Goal: Transaction & Acquisition: Book appointment/travel/reservation

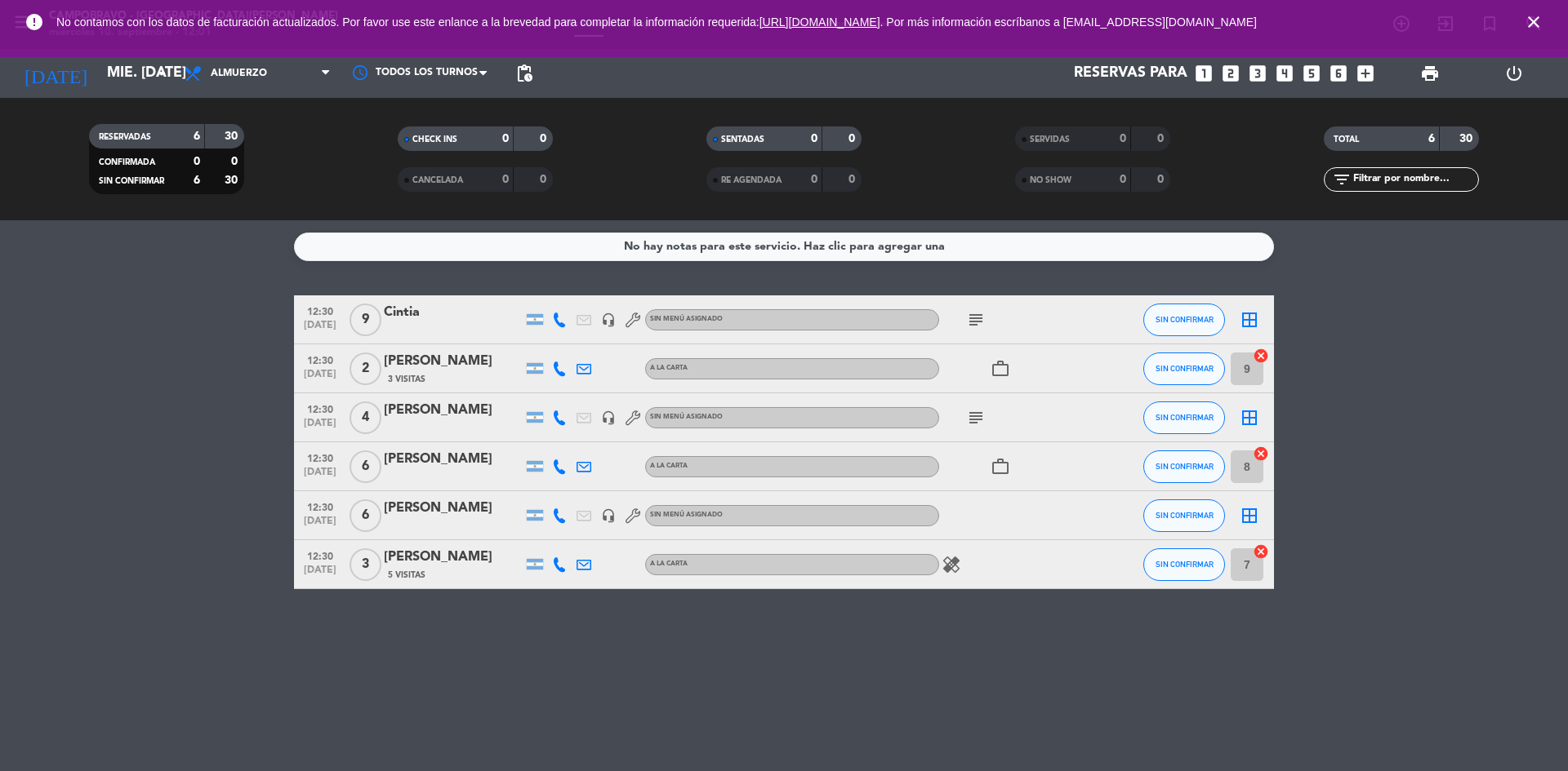
click at [1546, 25] on span "close" at bounding box center [1533, 22] width 44 height 44
click at [1537, 15] on icon "close" at bounding box center [1533, 22] width 20 height 20
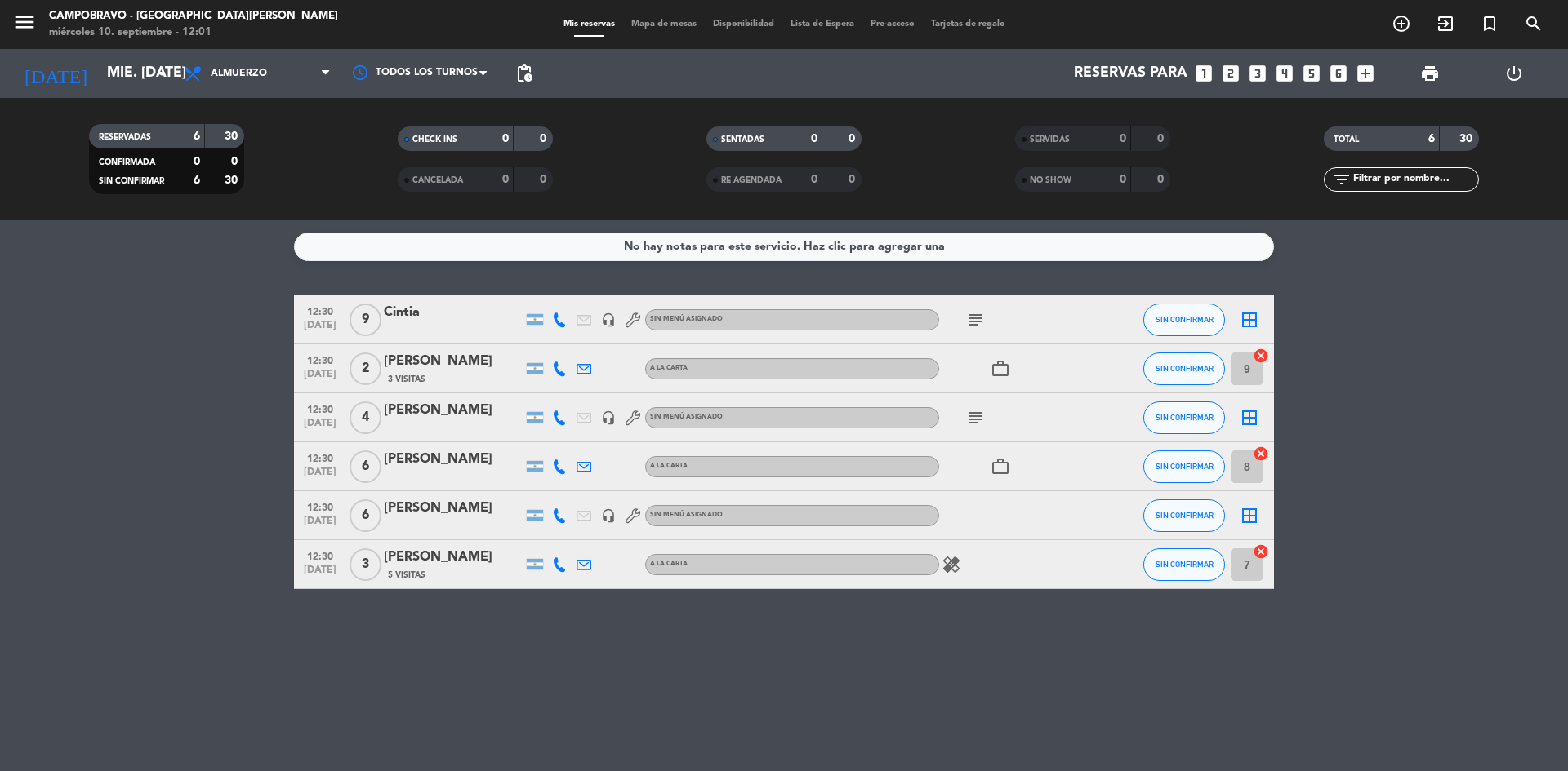
click at [1418, 75] on span "print" at bounding box center [1430, 73] width 33 height 33
click at [1426, 71] on span "print" at bounding box center [1430, 73] width 20 height 20
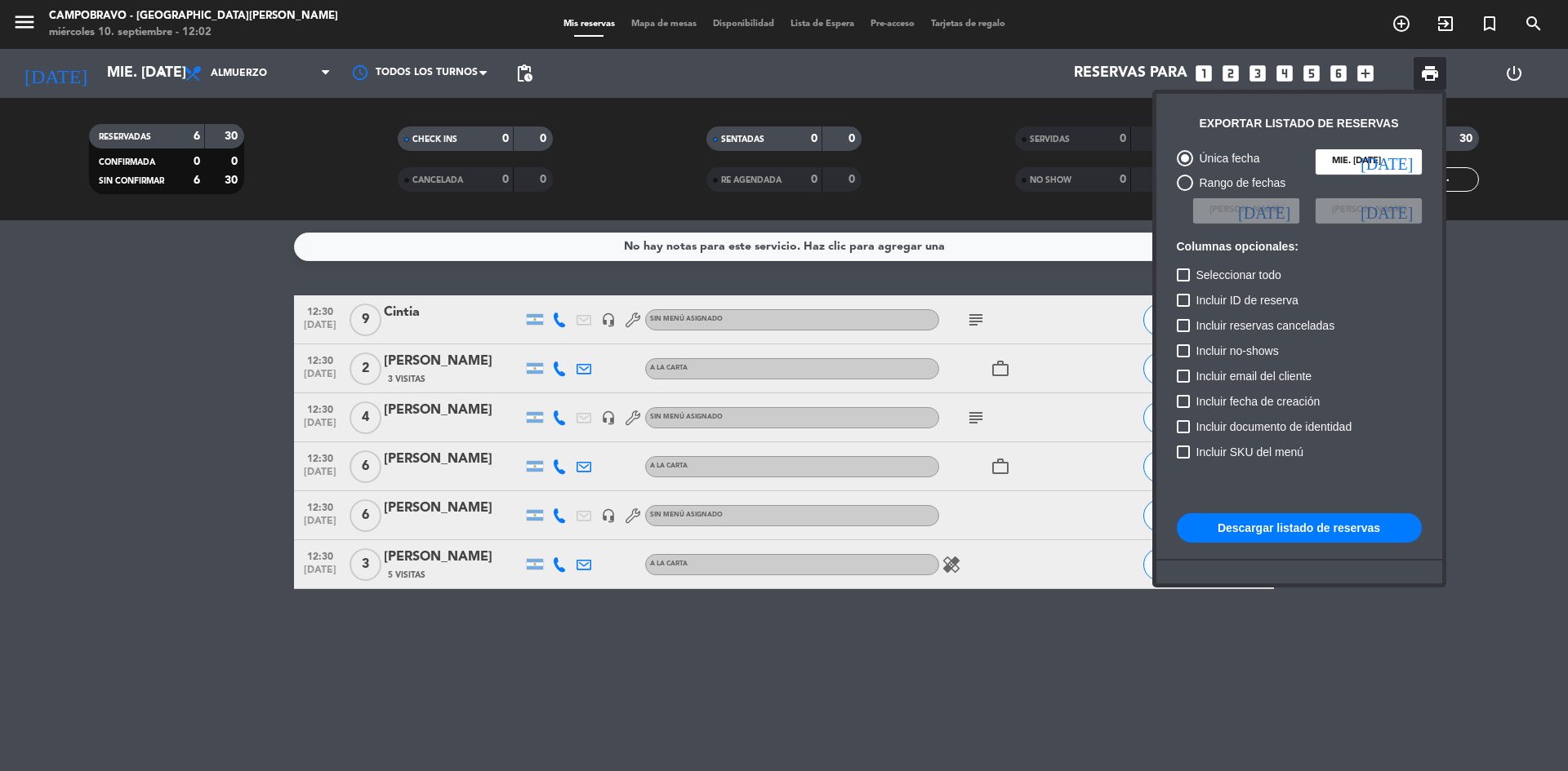
click at [1316, 527] on button "Descargar listado de reservas" at bounding box center [1299, 528] width 245 height 29
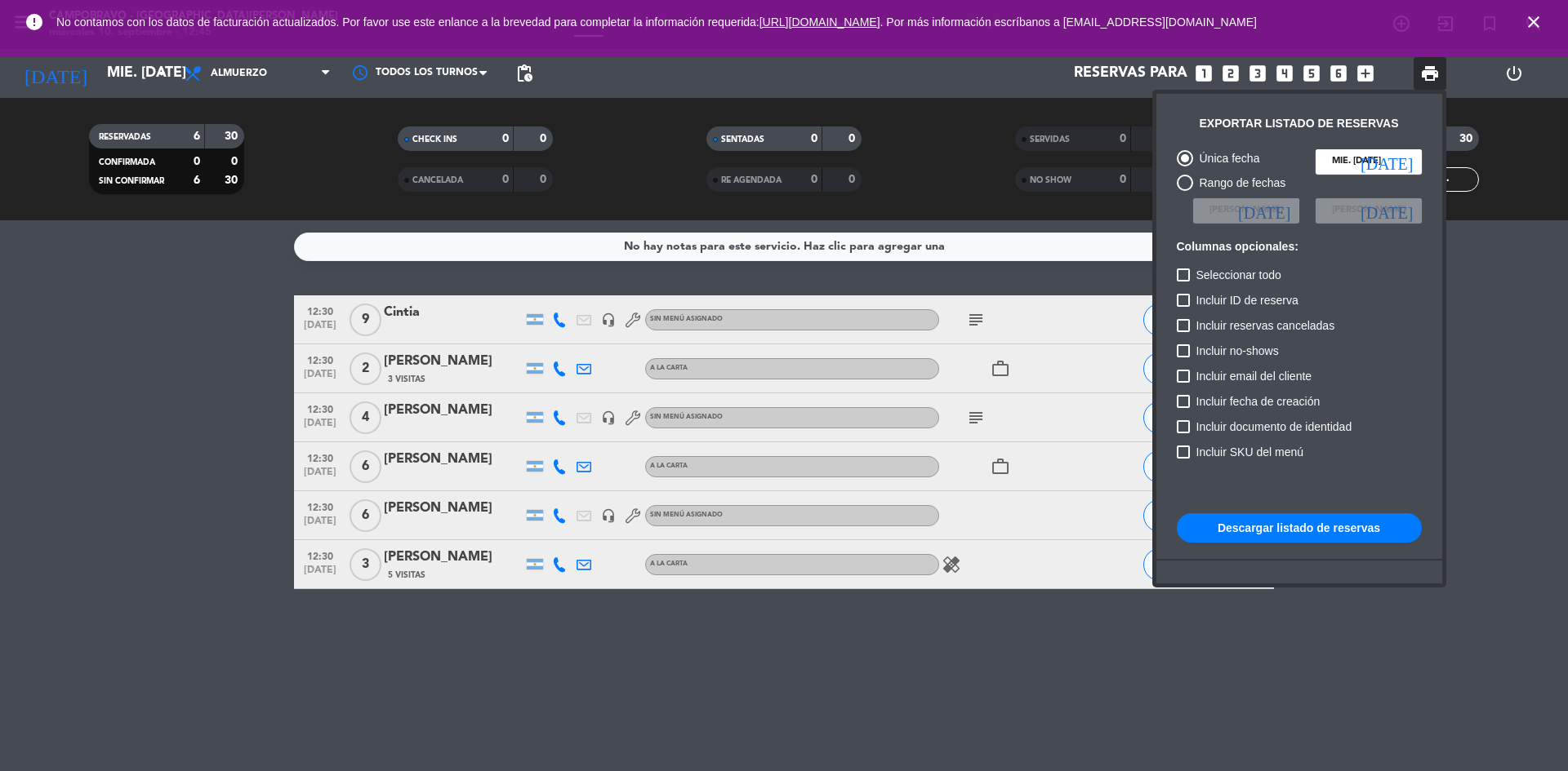
click at [181, 450] on div at bounding box center [784, 386] width 1568 height 771
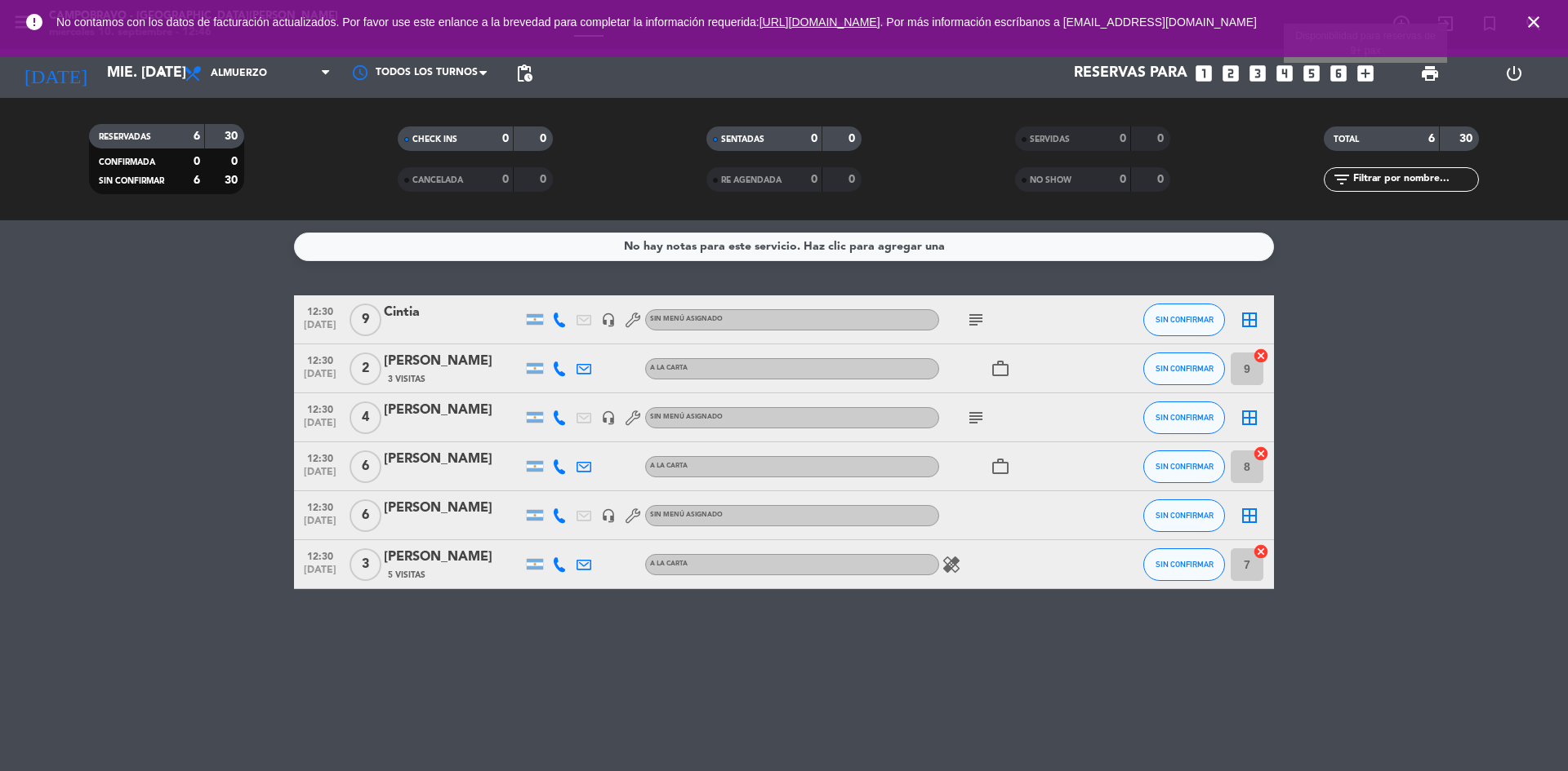
click at [1361, 78] on icon "add_box" at bounding box center [1366, 73] width 22 height 22
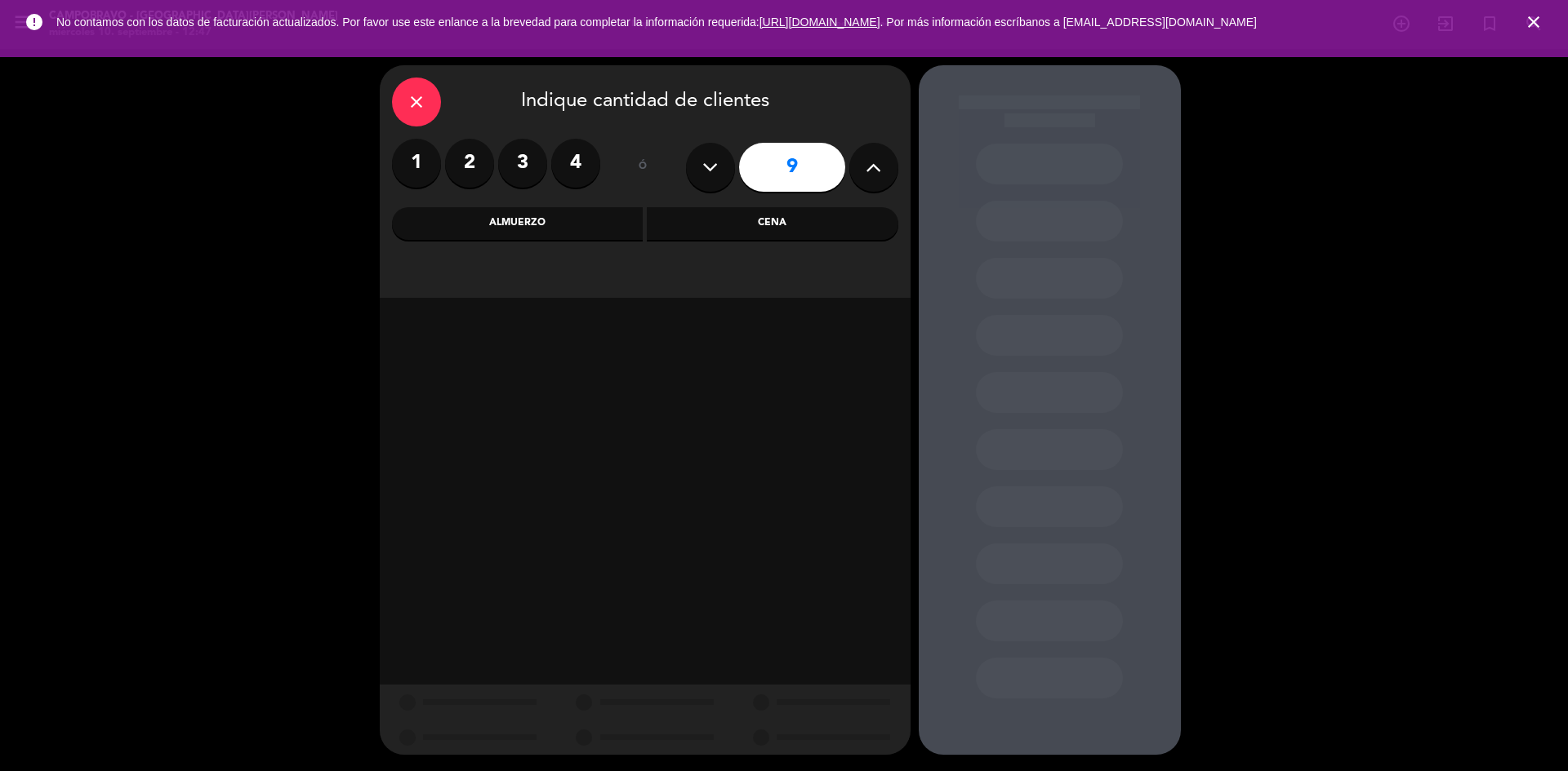
click at [706, 174] on icon at bounding box center [710, 167] width 16 height 24
type input "5"
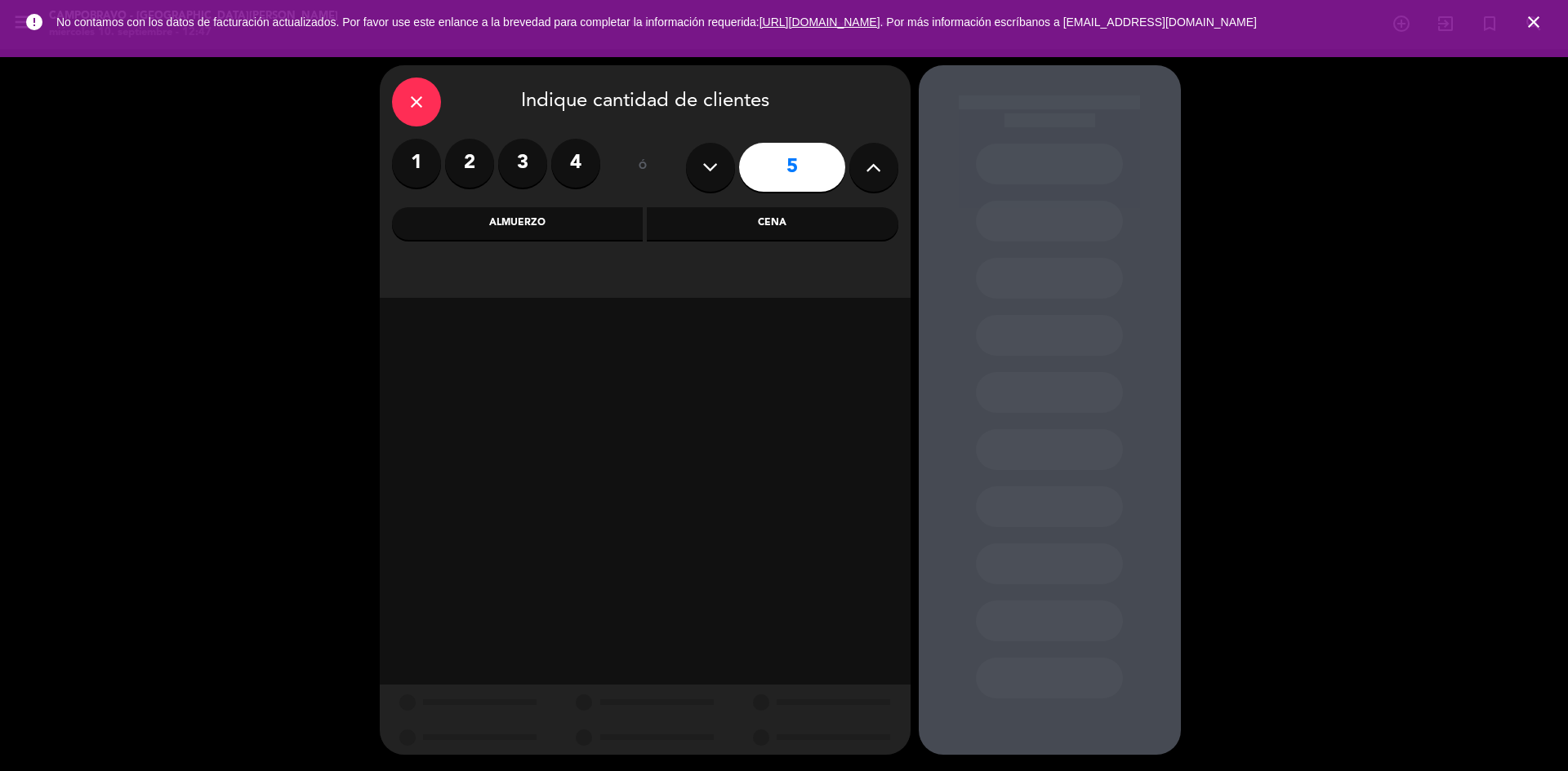
click at [604, 225] on div "Almuerzo" at bounding box center [517, 224] width 252 height 33
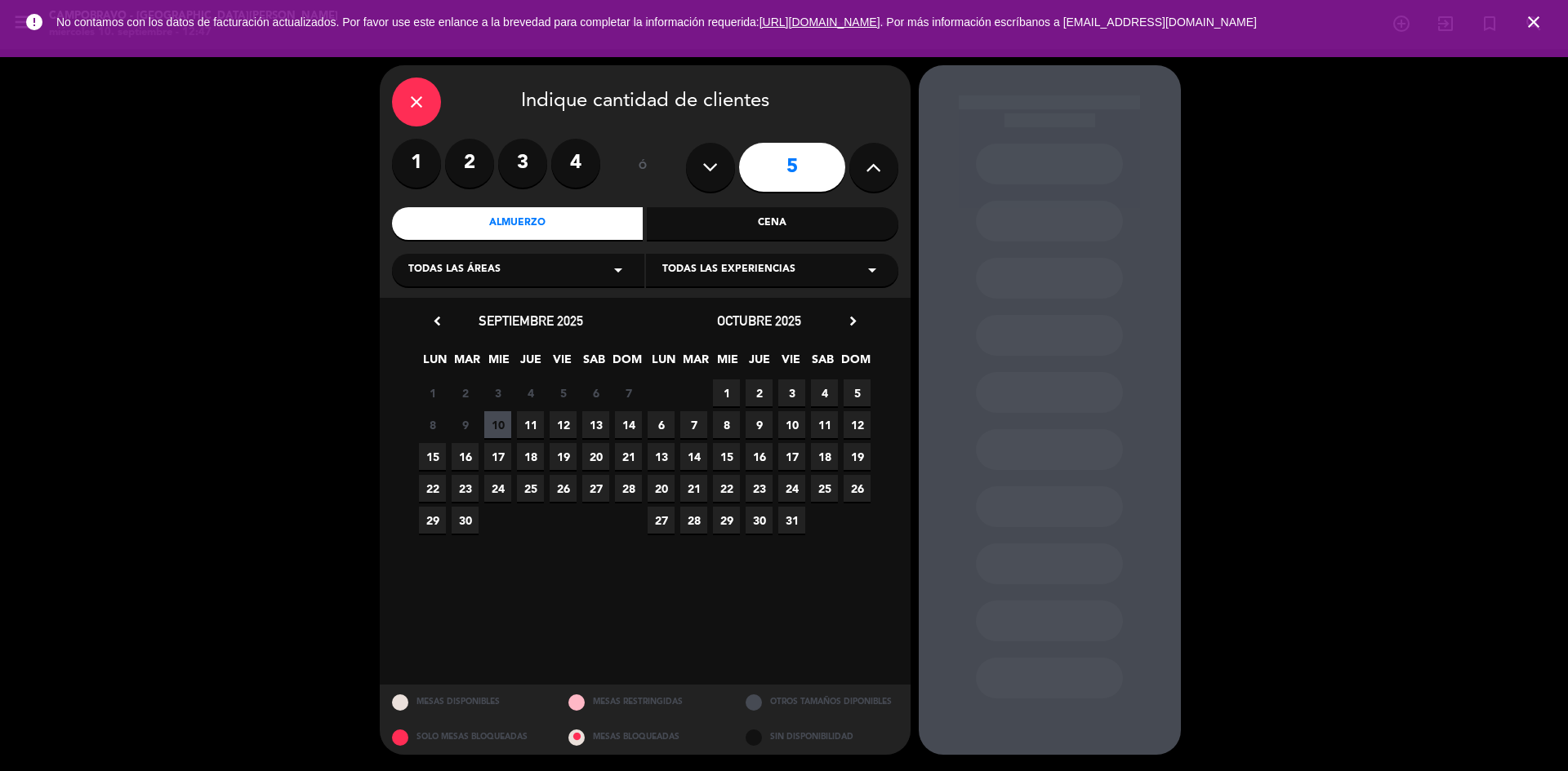
click at [462, 464] on span "16" at bounding box center [464, 456] width 27 height 27
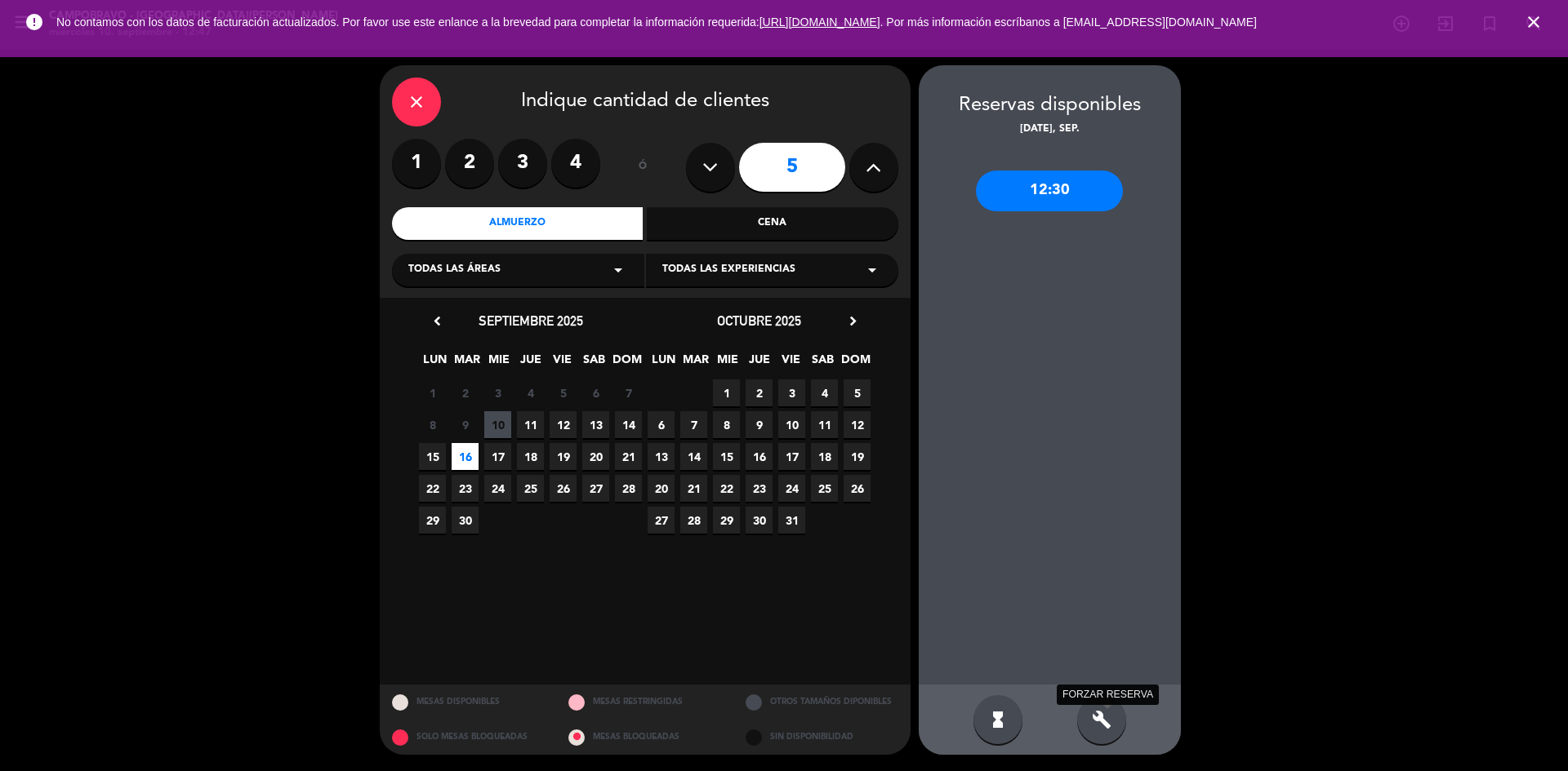
click at [1107, 721] on icon "build" at bounding box center [1101, 720] width 20 height 20
click at [1075, 198] on div "12:30" at bounding box center [1049, 190] width 147 height 41
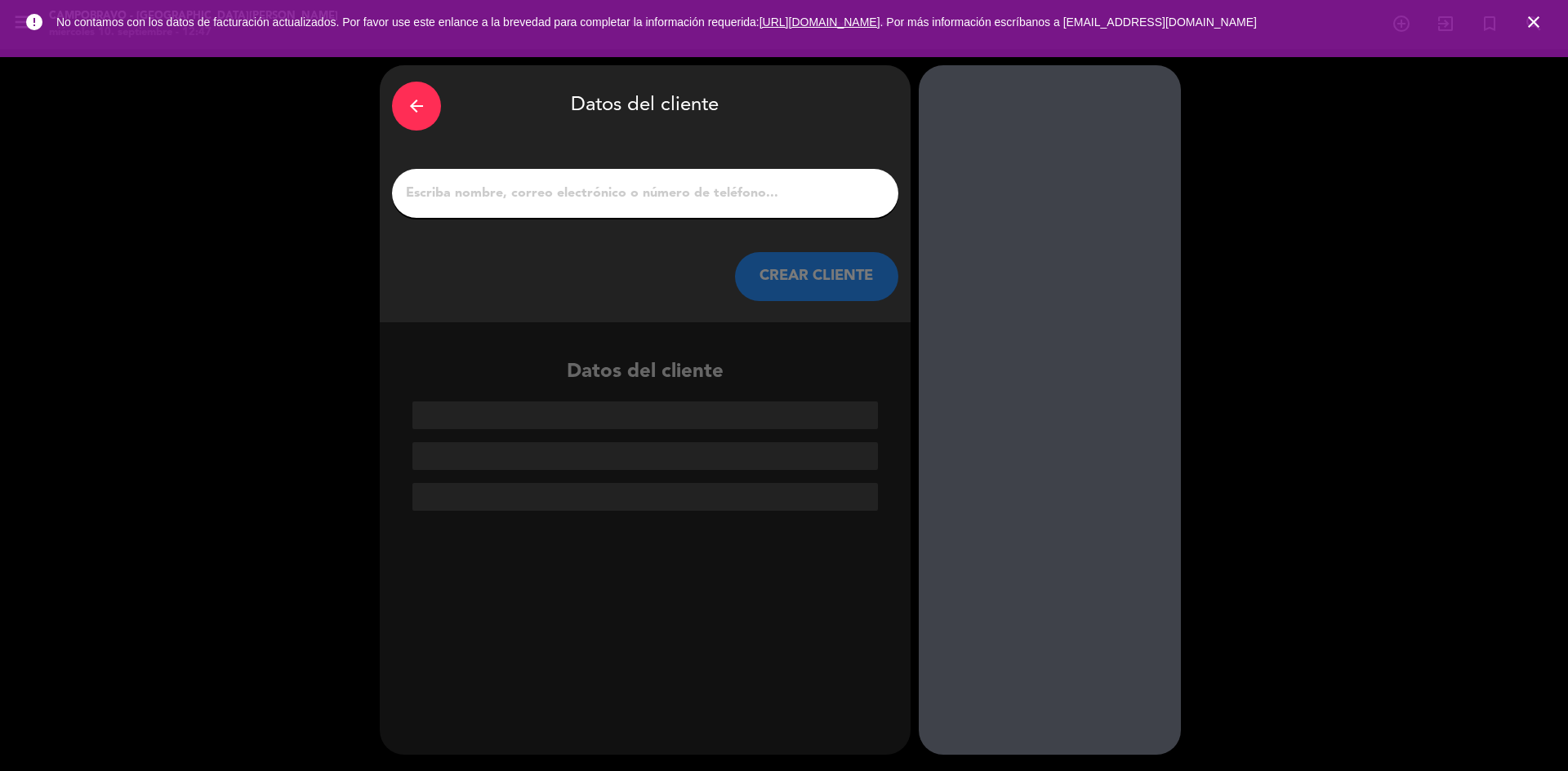
click at [682, 186] on input "1" at bounding box center [644, 194] width 482 height 22
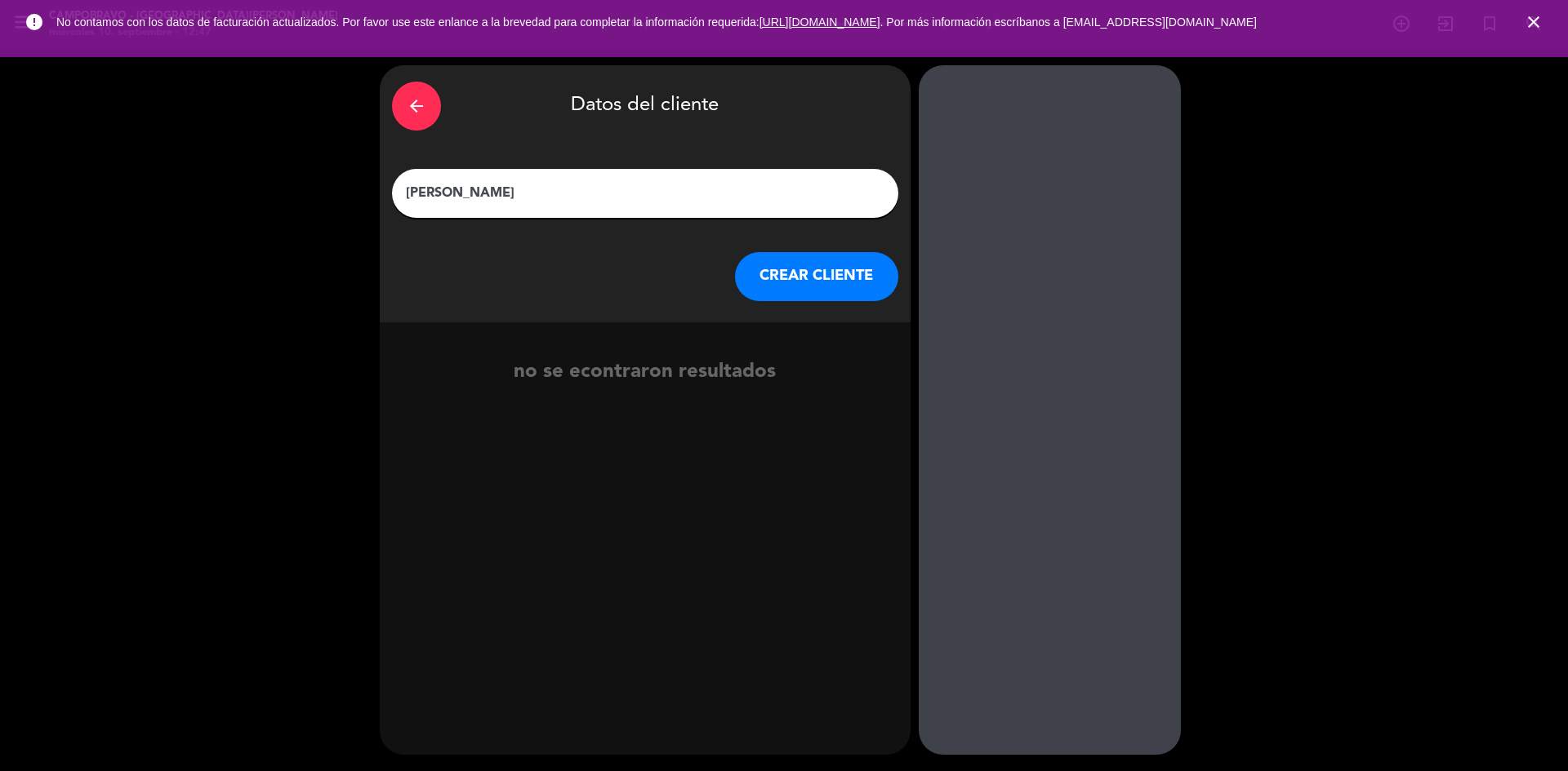
type input "[PERSON_NAME]"
click at [760, 265] on button "CREAR CLIENTE" at bounding box center [816, 277] width 163 height 49
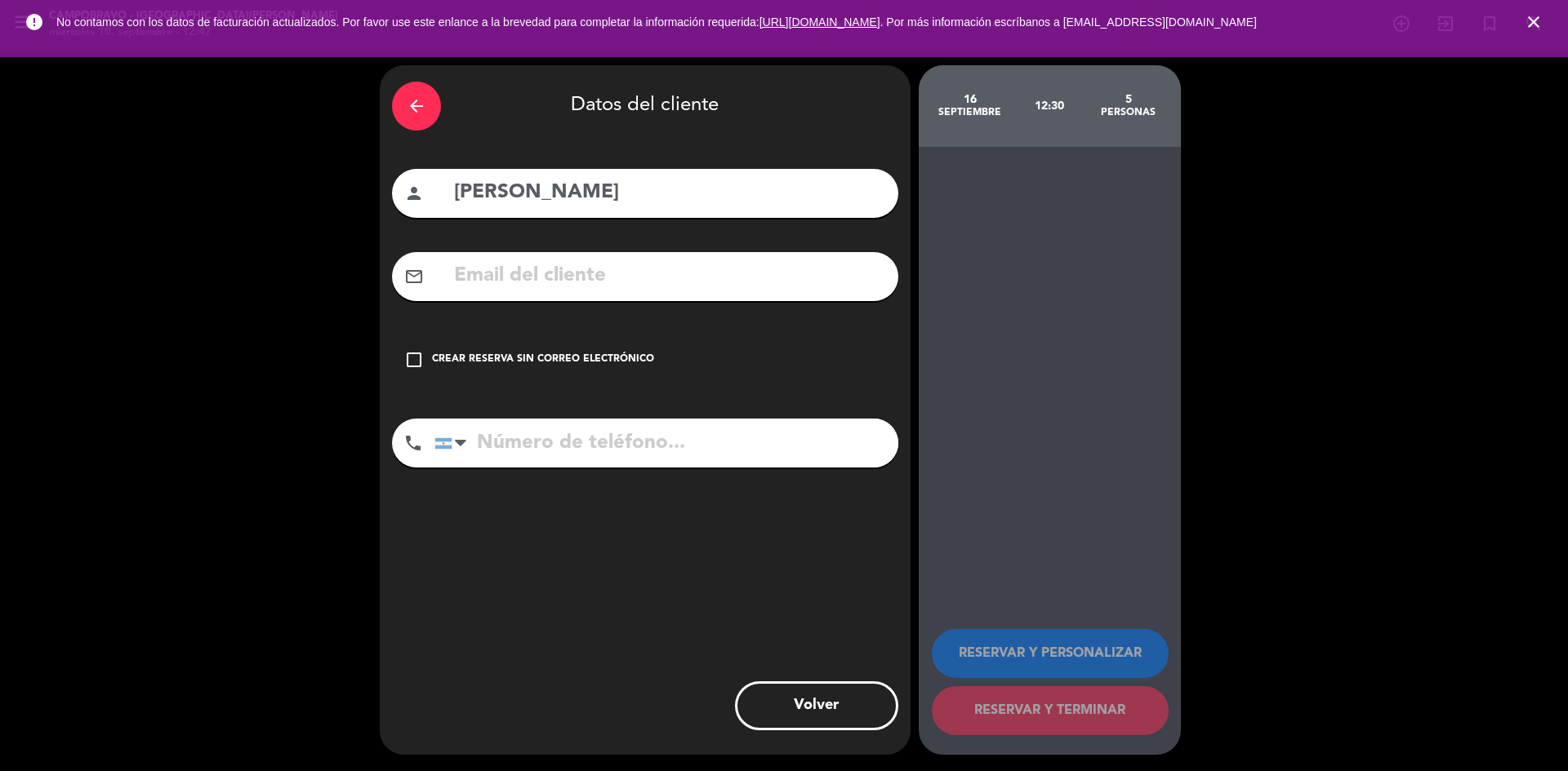
click at [406, 367] on icon "check_box_outline_blank" at bounding box center [413, 360] width 20 height 20
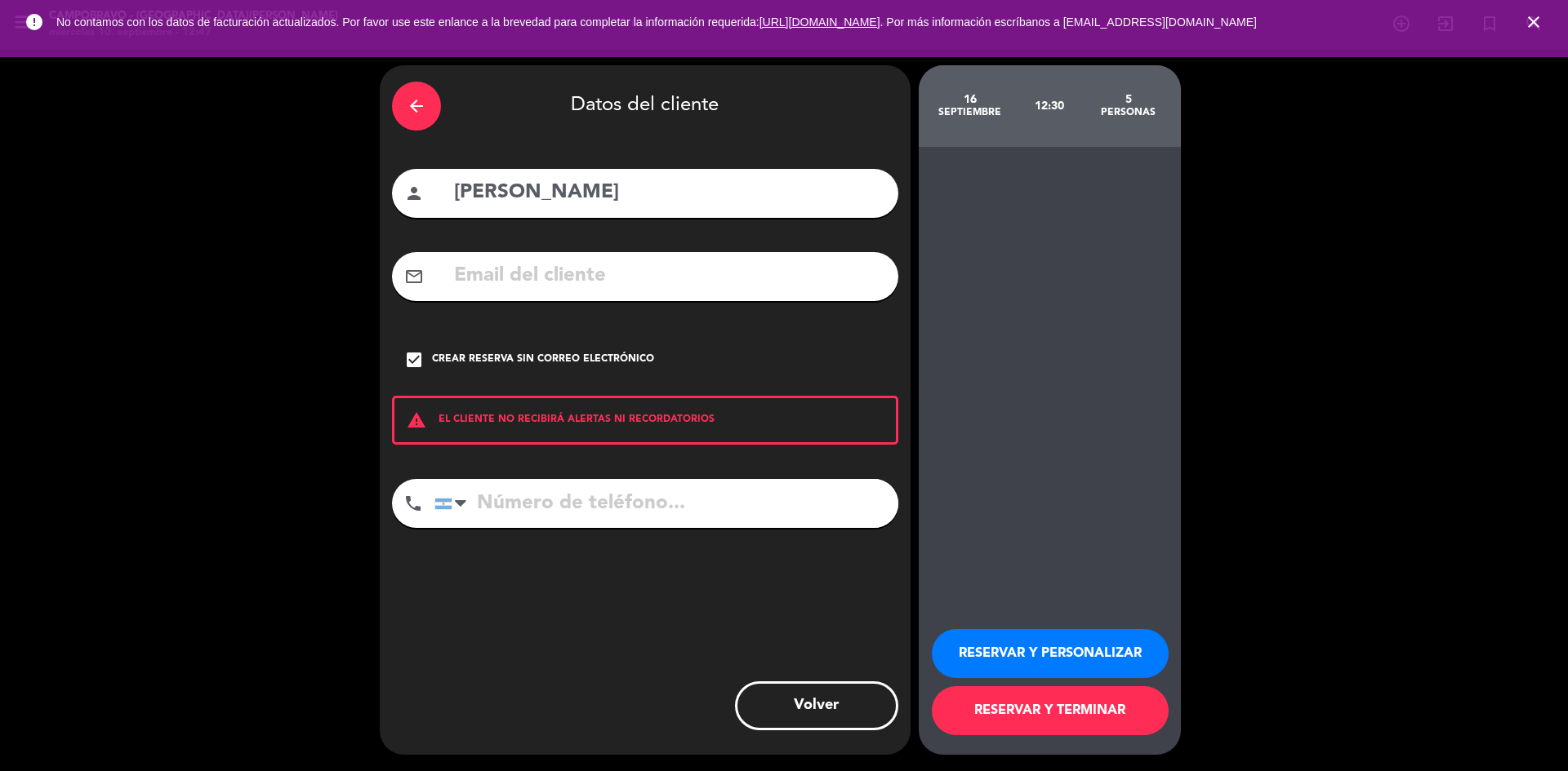
click at [571, 518] on input "tel" at bounding box center [666, 503] width 464 height 49
type input "1159634357"
click at [1060, 660] on button "RESERVAR Y PERSONALIZAR" at bounding box center [1050, 653] width 237 height 49
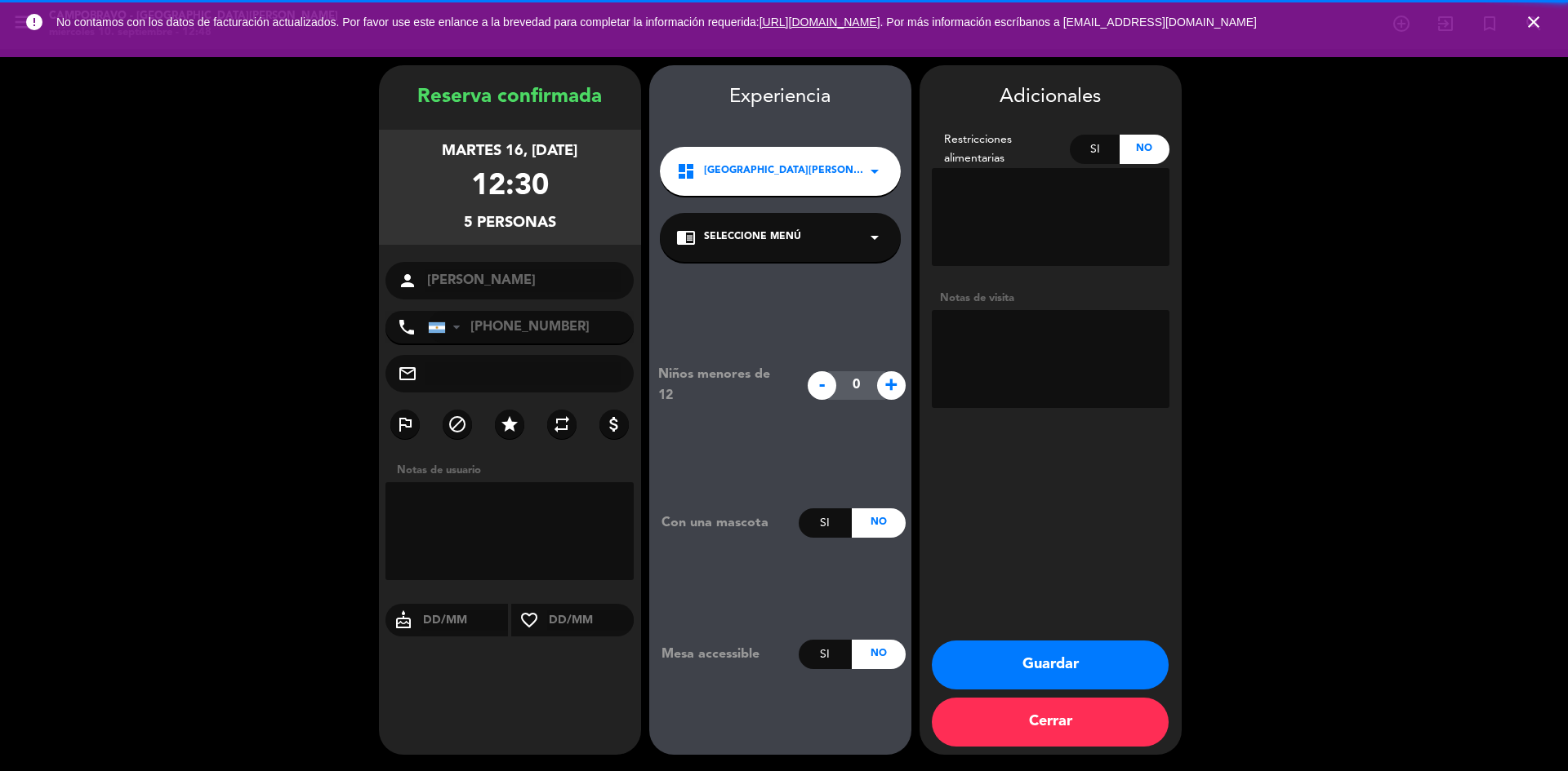
click at [1009, 348] on textarea at bounding box center [1050, 359] width 238 height 98
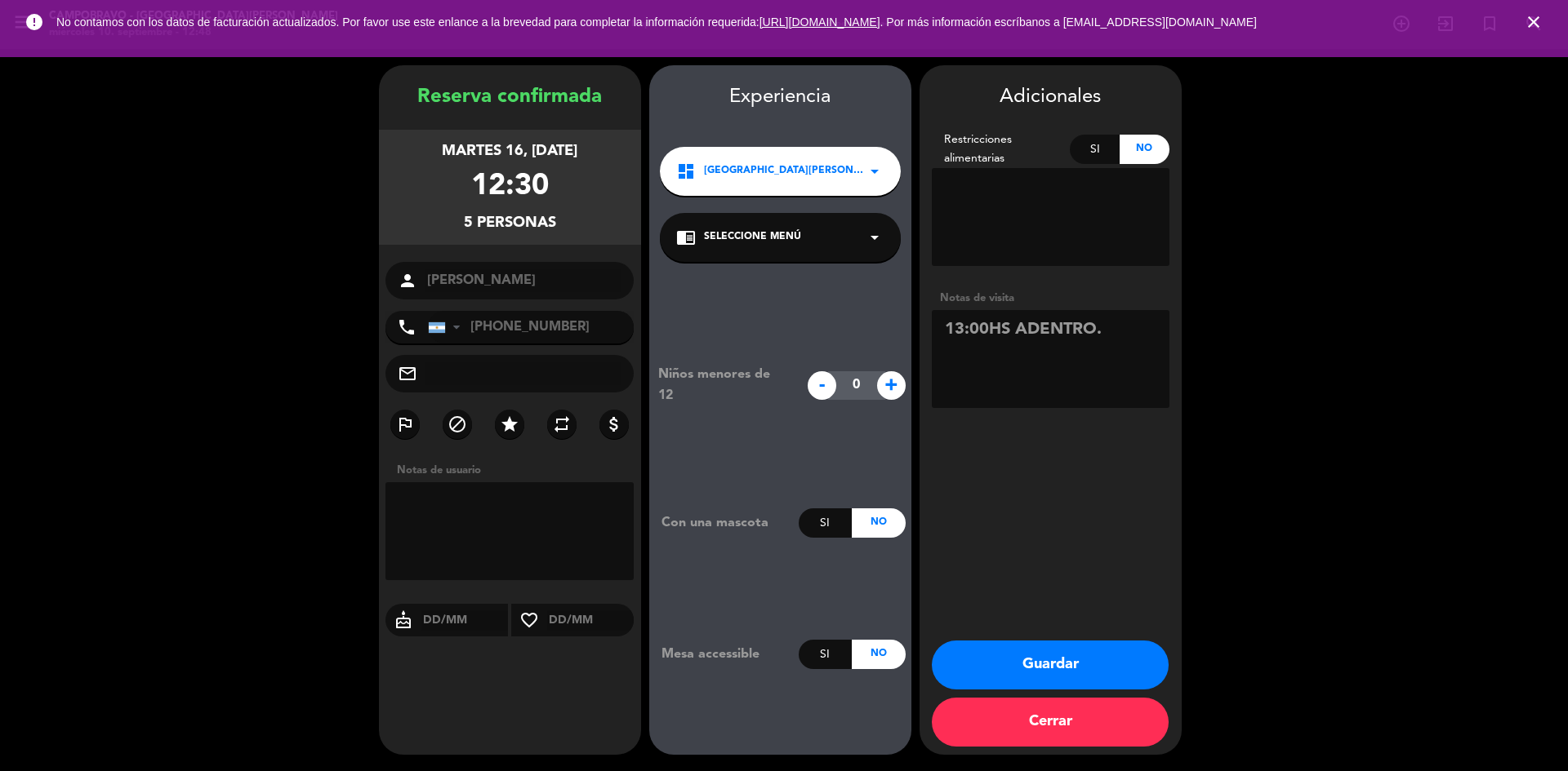
type textarea "13:00HS ADENTRO."
click at [1085, 669] on button "Guardar" at bounding box center [1050, 665] width 237 height 49
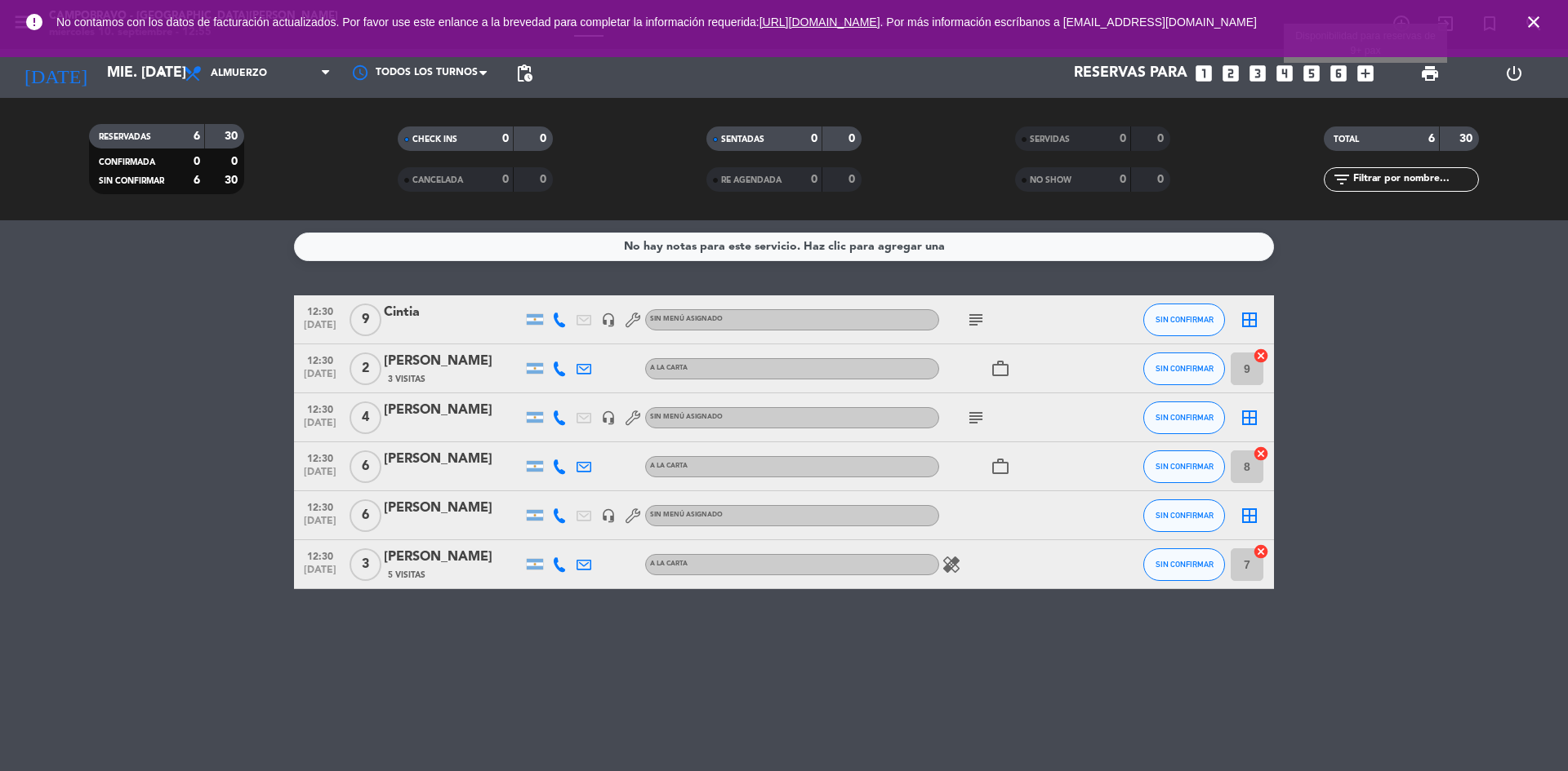
click at [1370, 78] on icon "add_box" at bounding box center [1366, 73] width 22 height 22
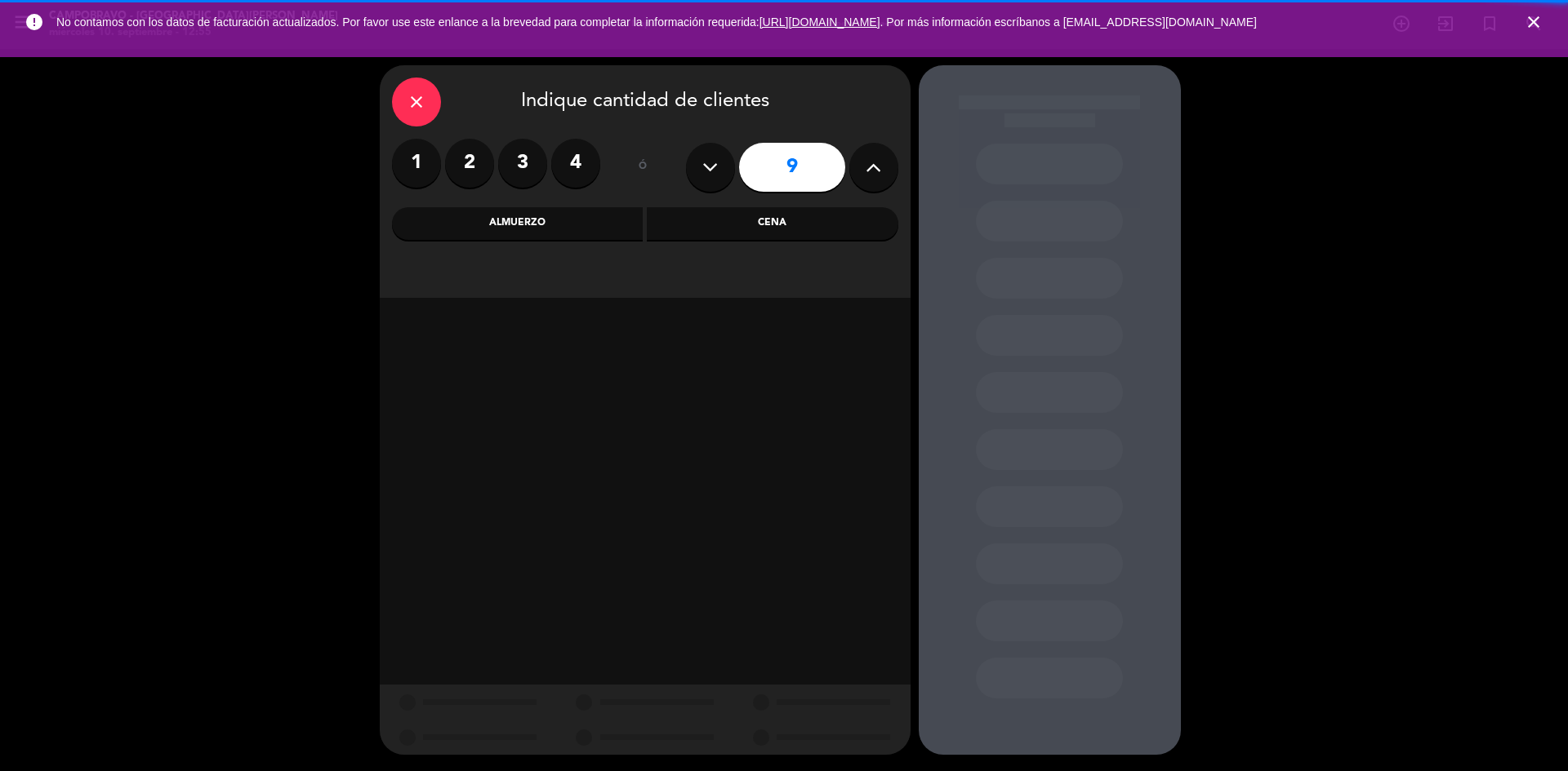
click at [876, 150] on button at bounding box center [874, 167] width 49 height 49
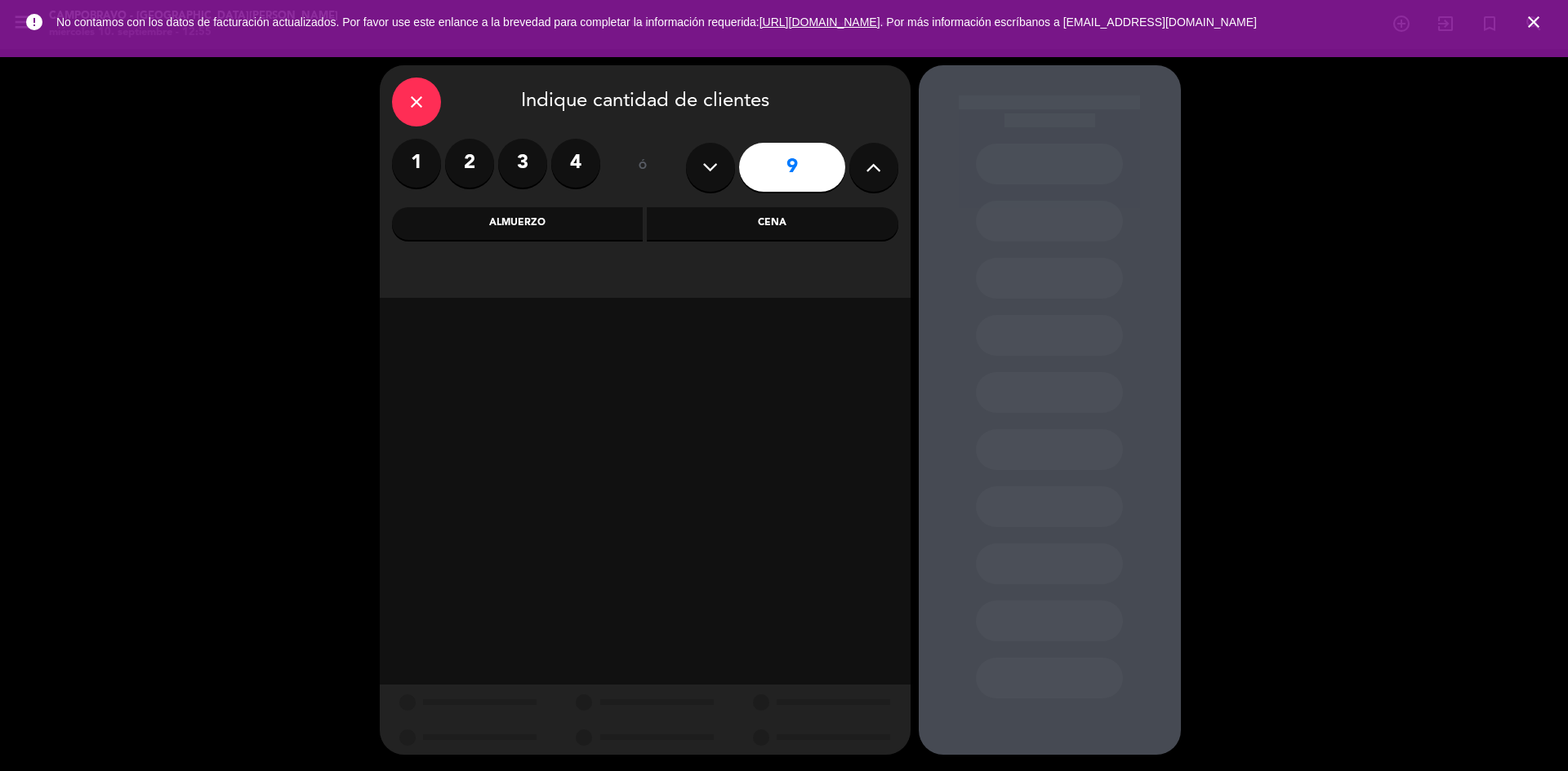
type input "10"
click at [827, 213] on div "Cena" at bounding box center [772, 224] width 252 height 33
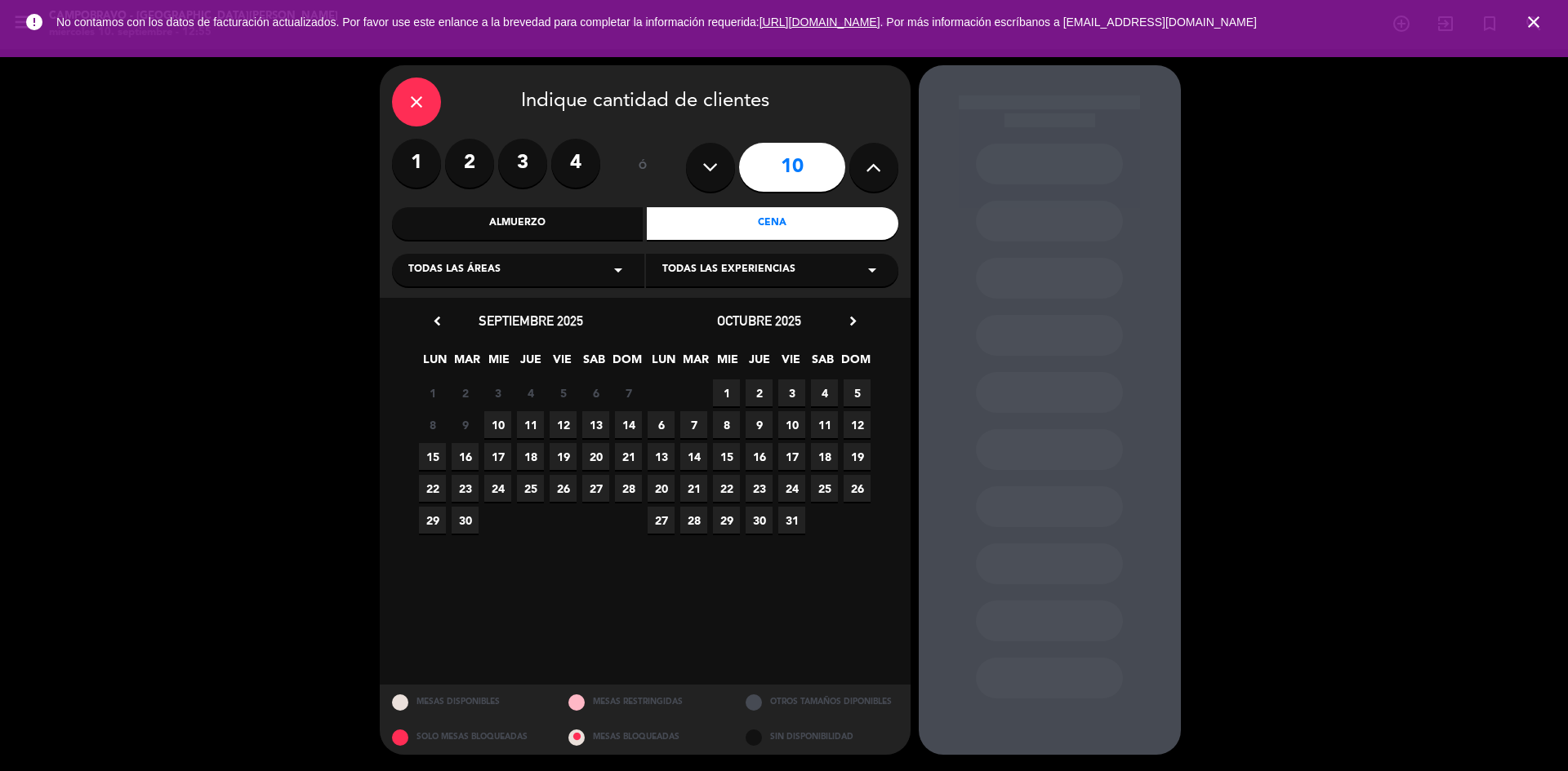
click at [537, 418] on span "11" at bounding box center [530, 424] width 27 height 27
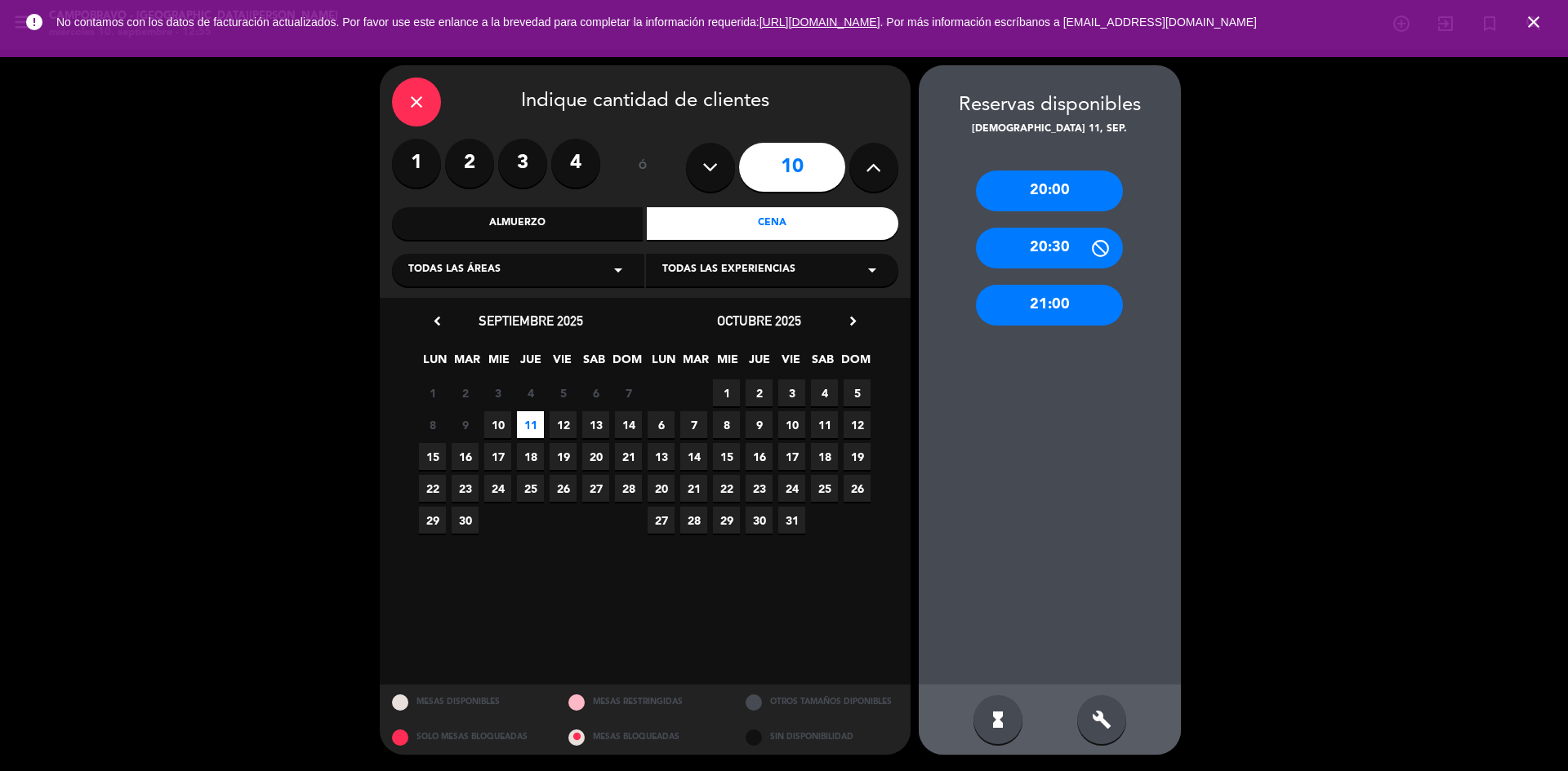
click at [1109, 709] on div "build" at bounding box center [1101, 720] width 49 height 49
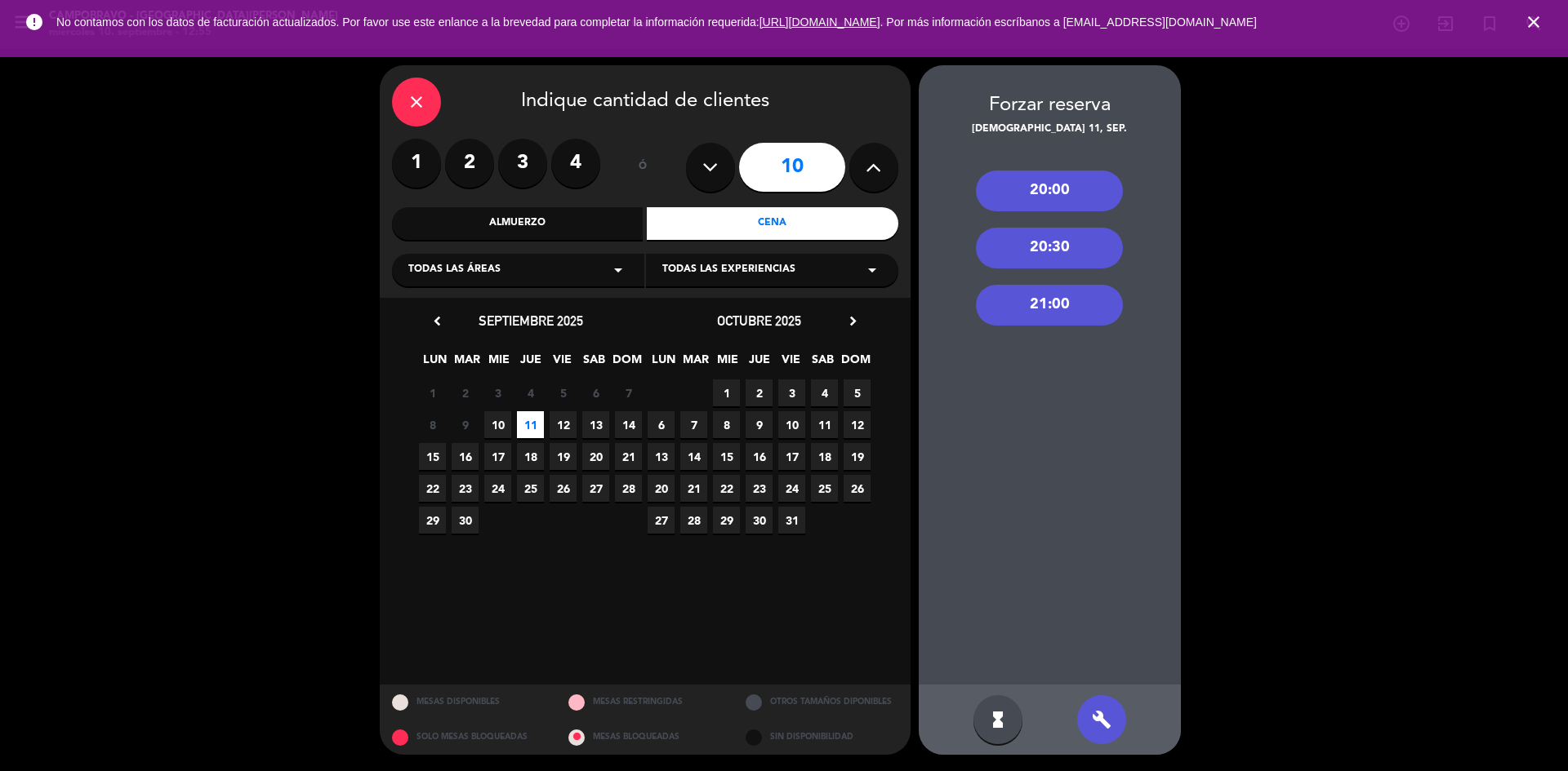
click at [1088, 192] on div "20:00" at bounding box center [1049, 190] width 147 height 41
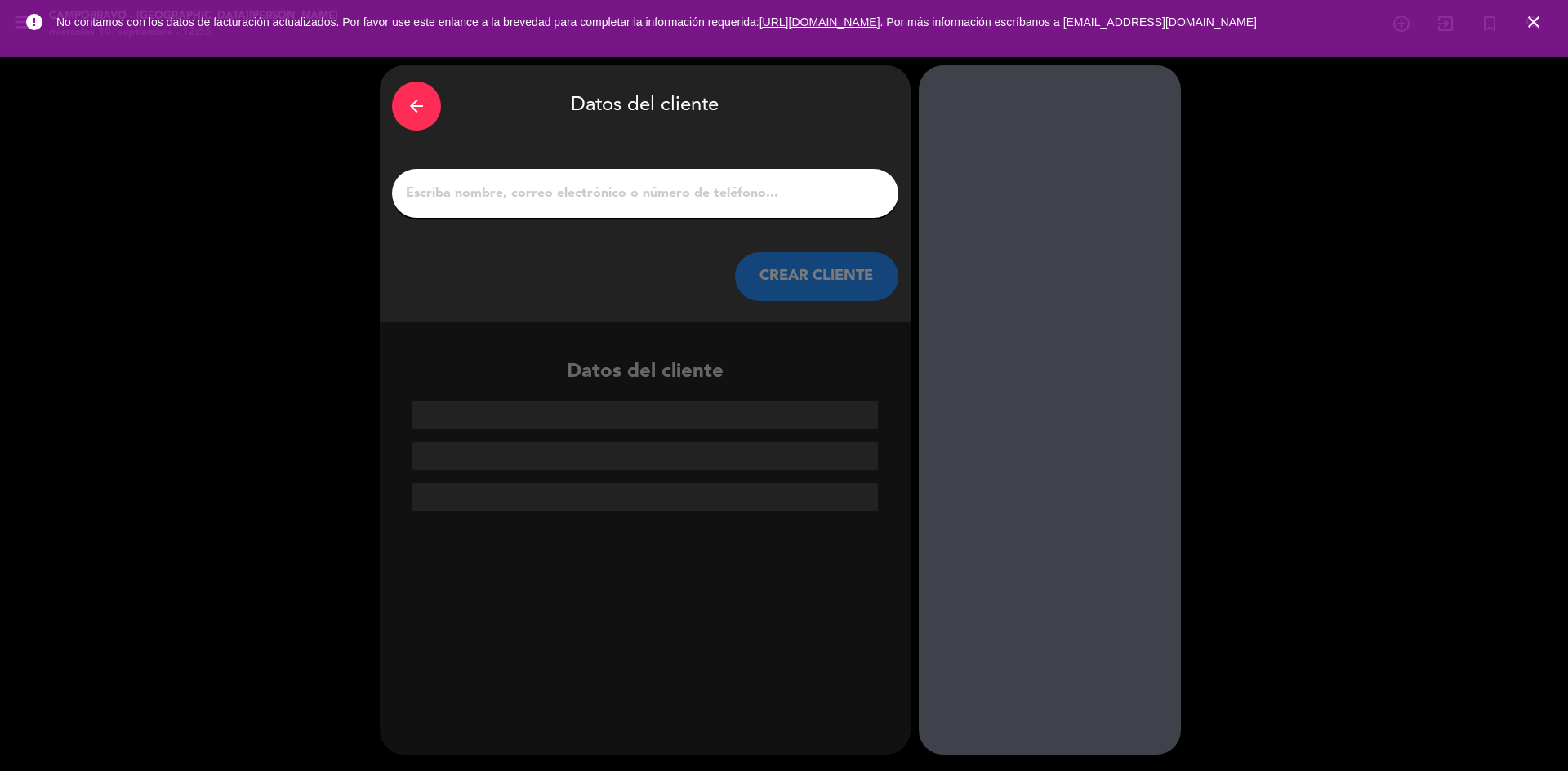
click at [608, 193] on input "1" at bounding box center [644, 194] width 482 height 22
paste input "[PERSON_NAME]"
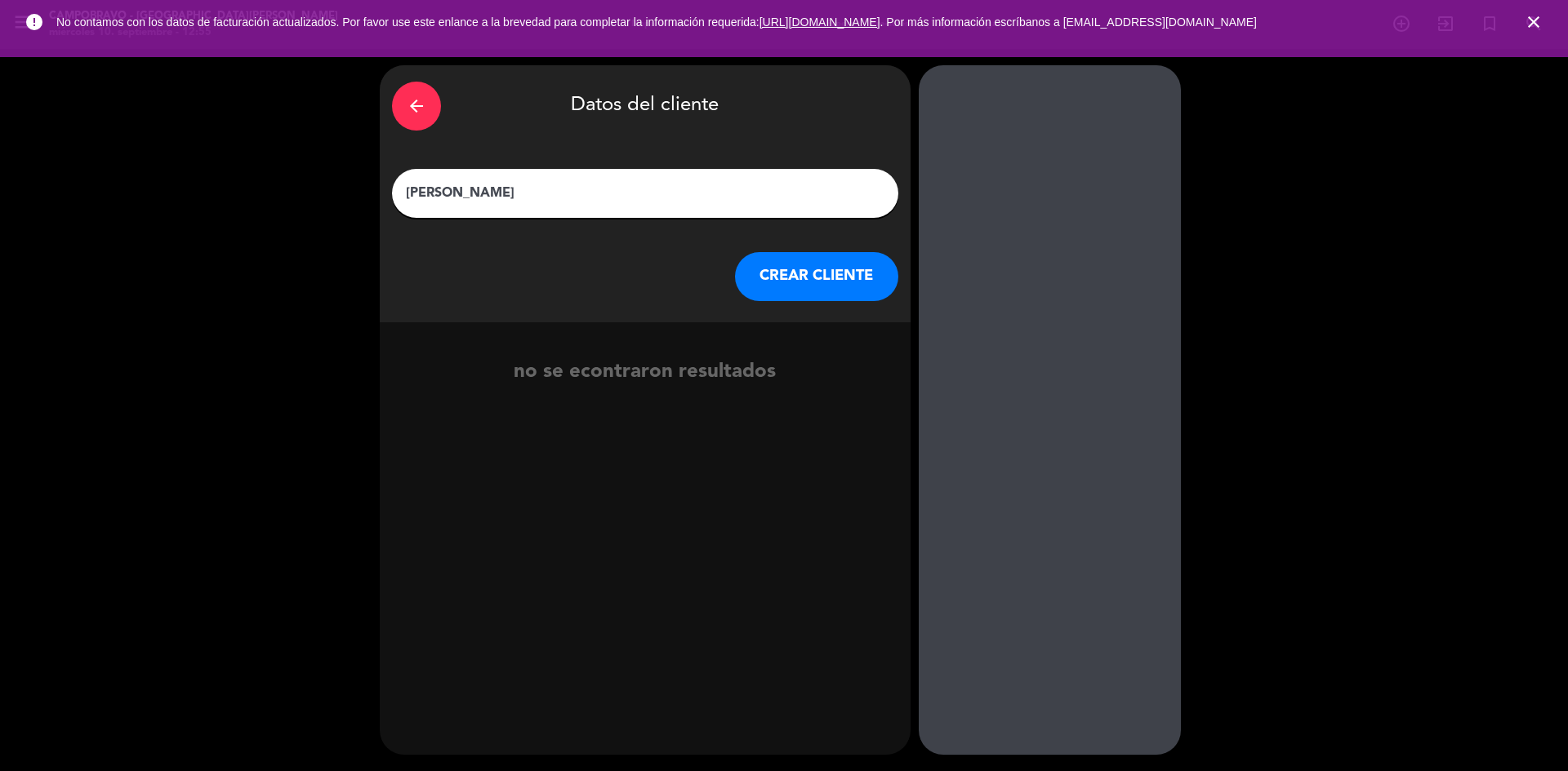
type input "[PERSON_NAME]"
click at [758, 265] on button "CREAR CLIENTE" at bounding box center [816, 277] width 163 height 49
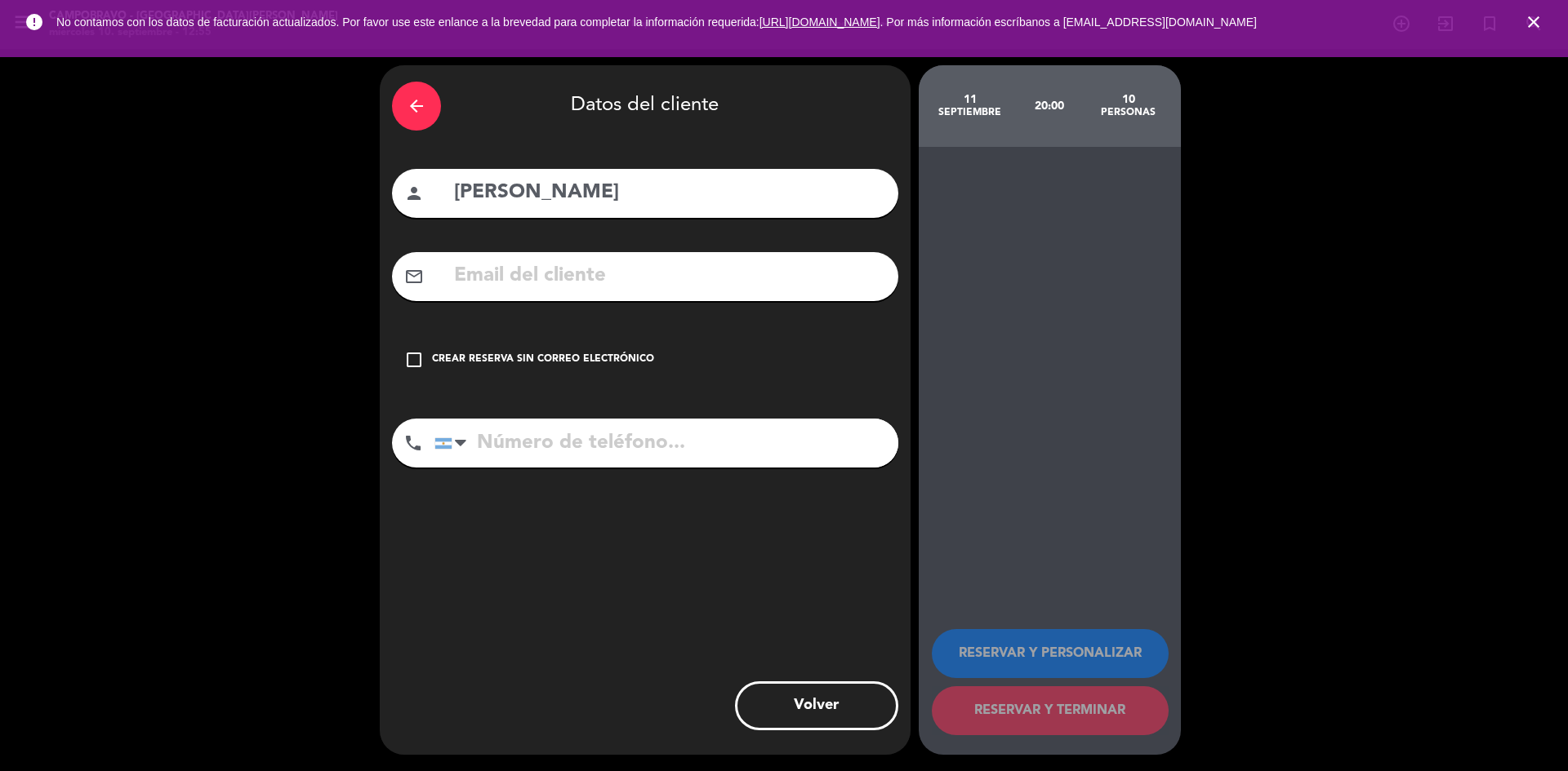
click at [413, 359] on icon "check_box_outline_blank" at bounding box center [413, 360] width 20 height 20
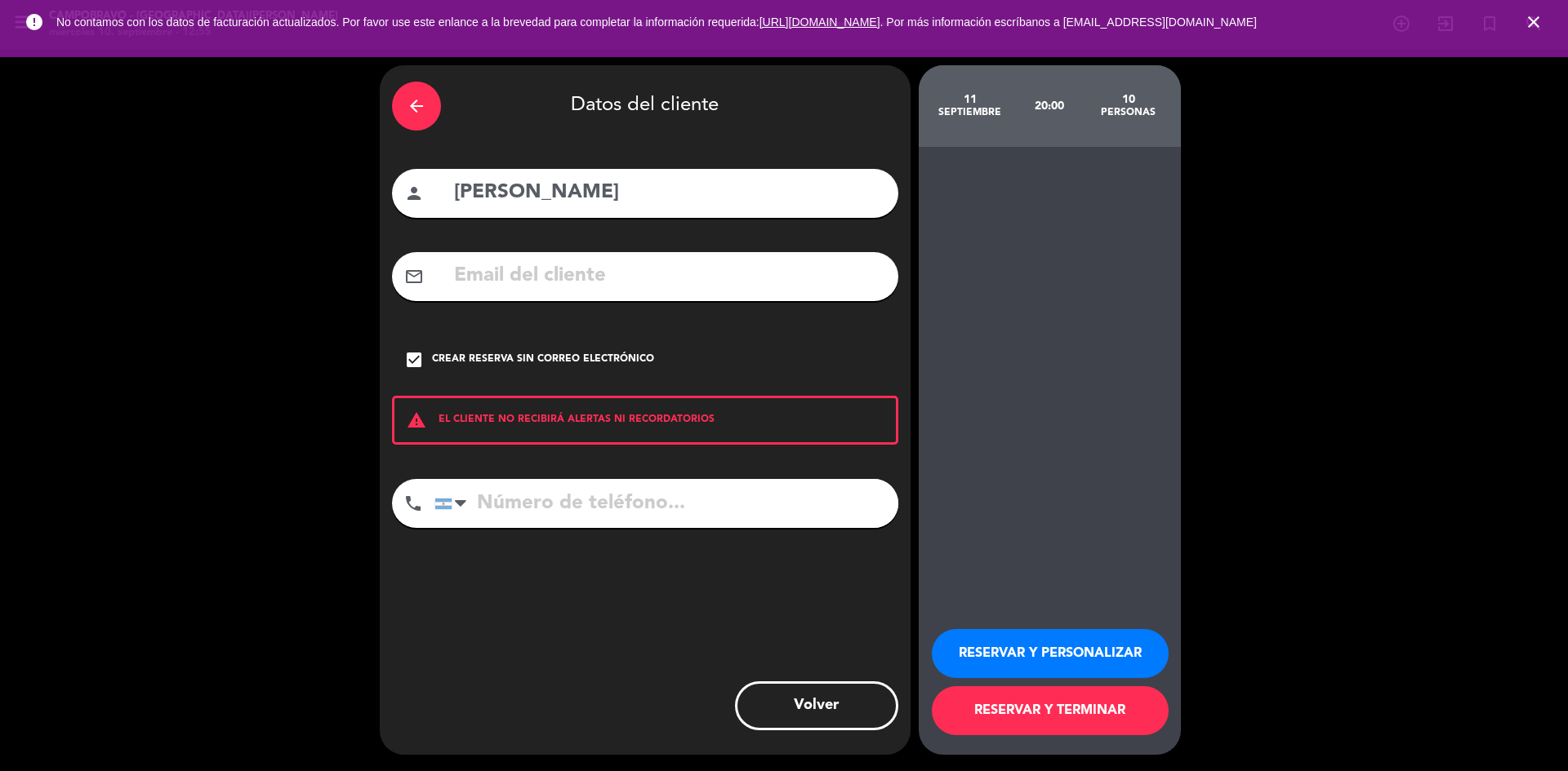
click at [576, 512] on input "tel" at bounding box center [666, 503] width 464 height 49
paste input "1131793253"
type input "1131793253"
click at [1091, 702] on button "RESERVAR Y TERMINAR" at bounding box center [1050, 710] width 237 height 49
